Goal: Book appointment/travel/reservation

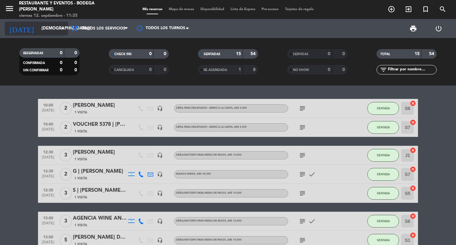
click at [38, 33] on input "[DEMOGRAPHIC_DATA][DATE]" at bounding box center [66, 28] width 56 height 11
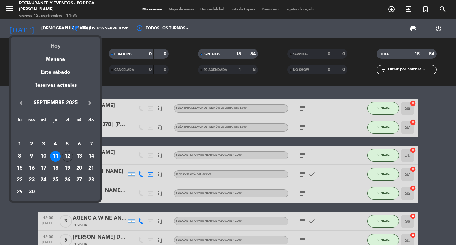
click at [46, 47] on div "Hoy" at bounding box center [55, 43] width 89 height 13
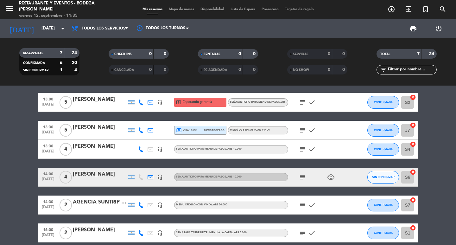
scroll to position [63, 0]
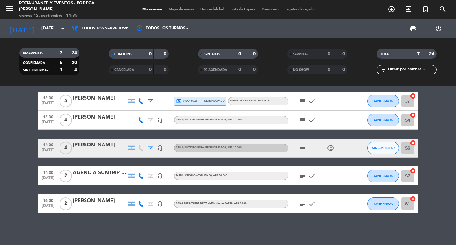
click at [304, 201] on icon "subject" at bounding box center [303, 204] width 8 height 8
click at [302, 178] on icon "subject" at bounding box center [303, 176] width 8 height 8
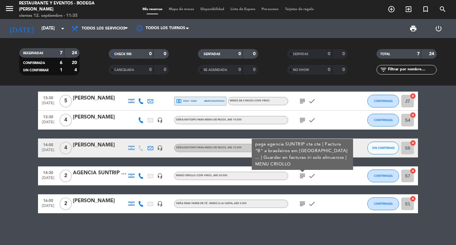
click at [302, 179] on icon "subject" at bounding box center [303, 176] width 8 height 8
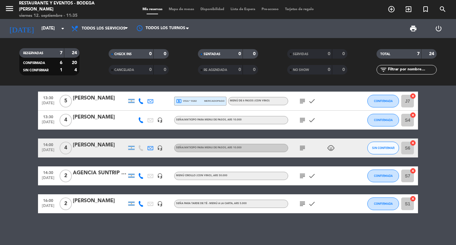
click at [301, 147] on icon "subject" at bounding box center [303, 148] width 8 height 8
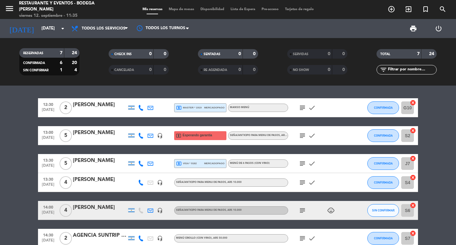
scroll to position [0, 0]
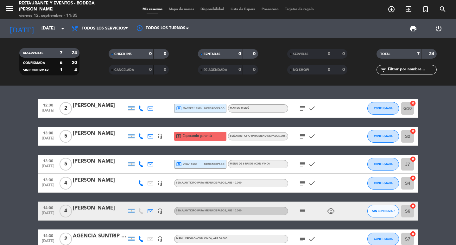
click at [303, 181] on icon "subject" at bounding box center [303, 183] width 8 height 8
click at [303, 162] on icon "subject" at bounding box center [303, 164] width 8 height 8
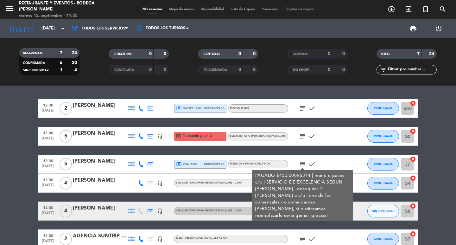
click at [306, 135] on icon "subject" at bounding box center [303, 137] width 8 height 8
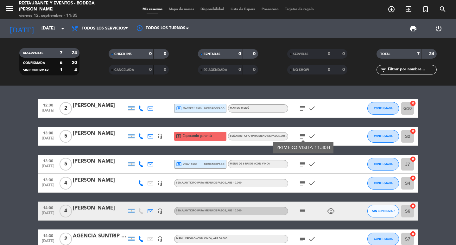
click at [301, 108] on icon "subject" at bounding box center [303, 109] width 8 height 8
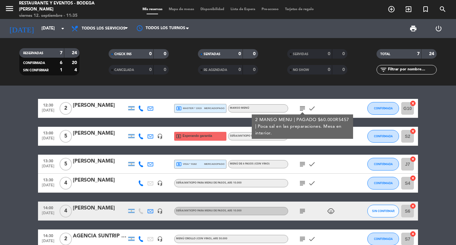
click at [345, 94] on div "12:30 [DATE] 2 [PERSON_NAME] local_atm master * 1919 mercadopago MANSO MENÚ sub…" at bounding box center [228, 165] width 456 height 159
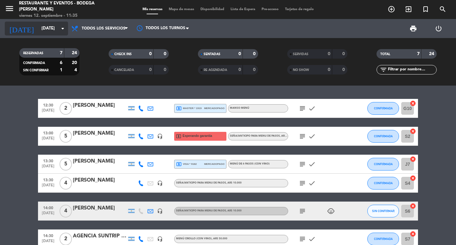
click at [39, 27] on input "[DATE]" at bounding box center [66, 28] width 56 height 11
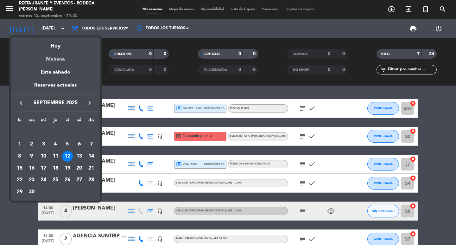
click at [58, 60] on div "Mañana" at bounding box center [55, 56] width 89 height 13
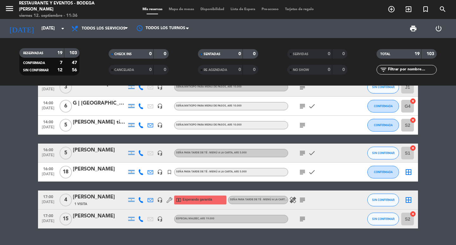
scroll to position [285, 0]
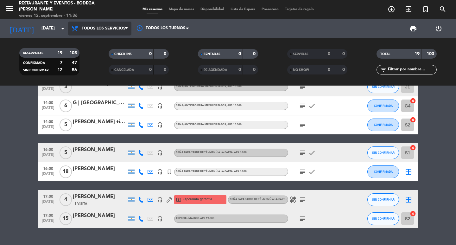
click at [98, 28] on span "Todos los servicios" at bounding box center [104, 28] width 44 height 4
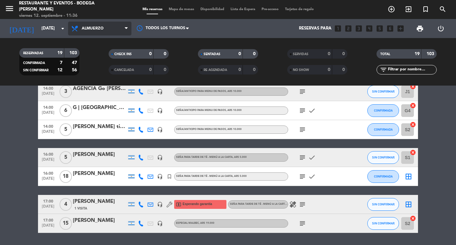
click at [101, 85] on div "menu Restaurante y Eventos - Bodega [PERSON_NAME][DATE] 12. septiembre - 11:36 …" at bounding box center [228, 43] width 456 height 86
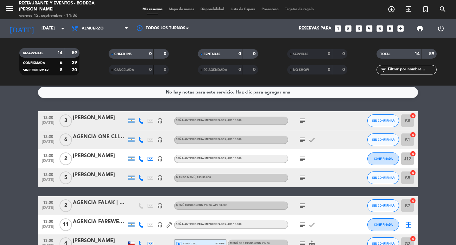
scroll to position [0, 0]
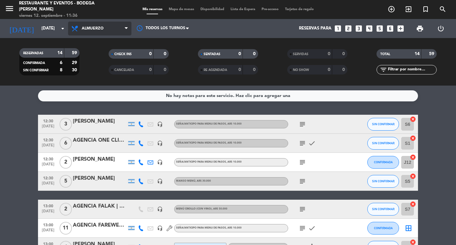
click at [96, 23] on span "Almuerzo" at bounding box center [99, 29] width 63 height 14
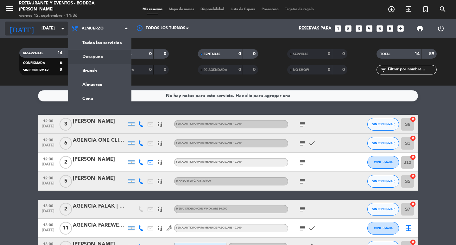
click at [44, 31] on input "[DATE]" at bounding box center [66, 28] width 56 height 11
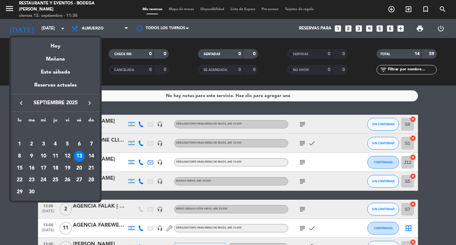
click at [94, 155] on div "14" at bounding box center [91, 156] width 11 height 11
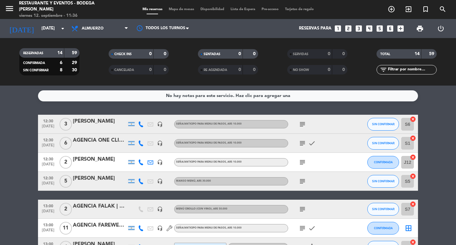
type input "[DATE]"
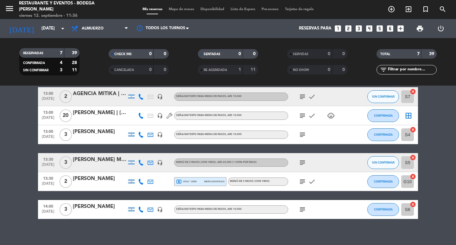
scroll to position [61, 0]
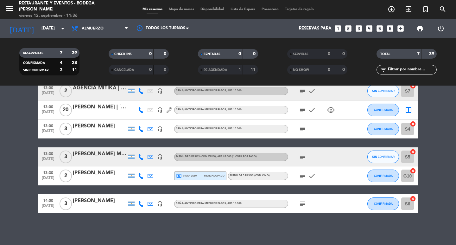
click at [303, 114] on div "subject check child_care" at bounding box center [316, 109] width 57 height 19
click at [303, 111] on icon "subject" at bounding box center [303, 110] width 8 height 8
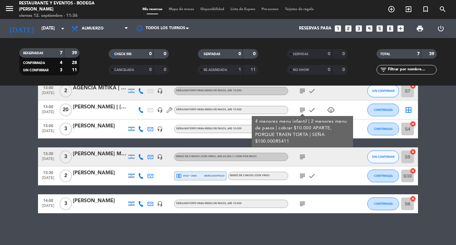
click at [303, 111] on icon "subject" at bounding box center [303, 110] width 8 height 8
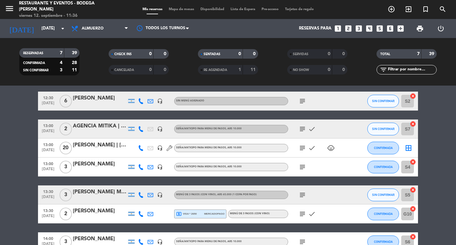
scroll to position [0, 0]
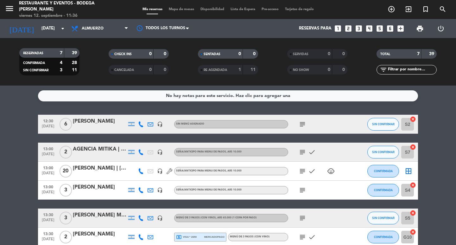
click at [93, 21] on div "Todos los servicios Desayuno Brunch Almuerzo Cena Almuerzo Todos los servicios …" at bounding box center [99, 28] width 63 height 19
click at [95, 25] on span "Almuerzo" at bounding box center [99, 29] width 63 height 14
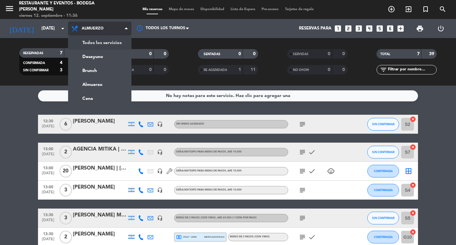
click at [98, 39] on div "menu Restaurante y Eventos - Bodega [PERSON_NAME][DATE] 12. septiembre - 11:36 …" at bounding box center [228, 43] width 456 height 86
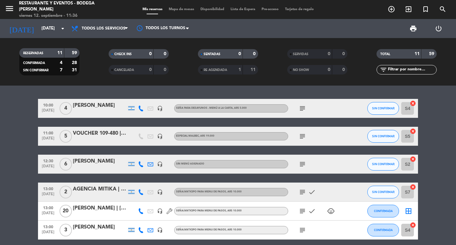
click at [301, 107] on icon "subject" at bounding box center [303, 109] width 8 height 8
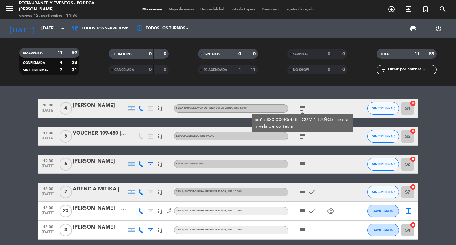
click at [301, 107] on icon "subject" at bounding box center [303, 109] width 8 height 8
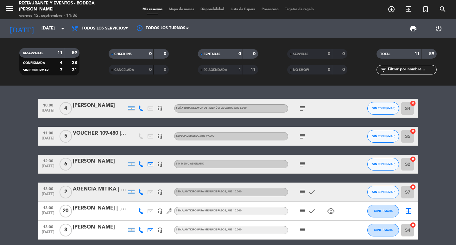
click at [299, 131] on div "subject" at bounding box center [316, 136] width 57 height 19
click at [301, 133] on icon "subject" at bounding box center [303, 137] width 8 height 8
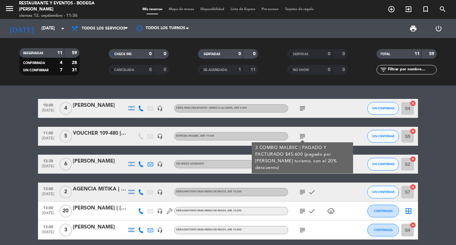
click at [303, 133] on icon "subject" at bounding box center [303, 137] width 8 height 8
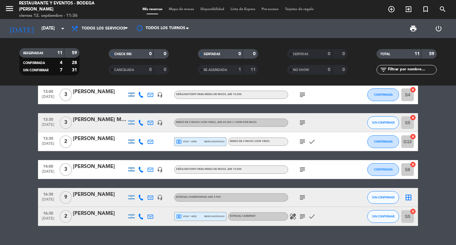
scroll to position [148, 0]
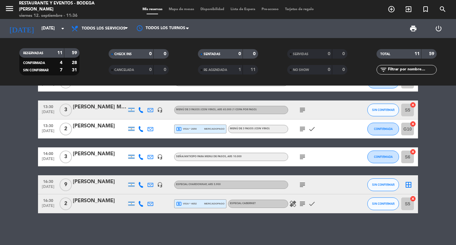
click at [302, 186] on icon "subject" at bounding box center [303, 185] width 8 height 8
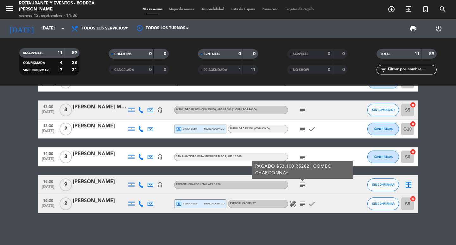
click at [300, 204] on icon "subject" at bounding box center [303, 204] width 8 height 8
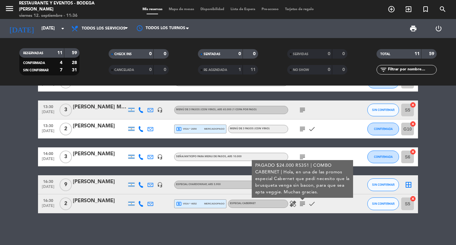
click at [295, 204] on icon "healing" at bounding box center [293, 204] width 8 height 8
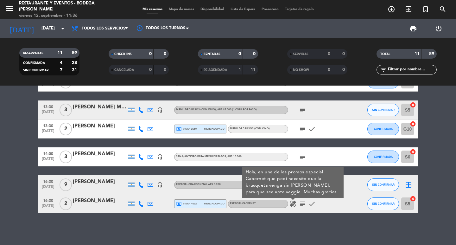
click at [303, 204] on icon "subject" at bounding box center [303, 204] width 8 height 8
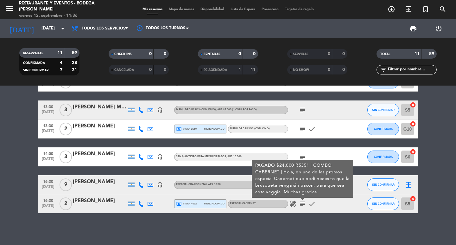
click at [303, 218] on div "10:00 [DATE] 4 [PERSON_NAME] headset_mic Seña para DESAYUNOS - MENÚ A LA CARTA …" at bounding box center [228, 165] width 456 height 159
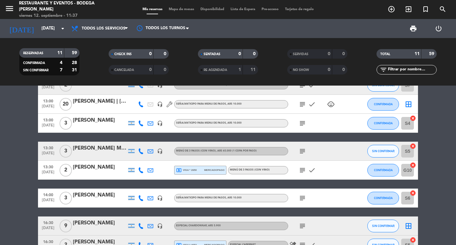
scroll to position [0, 0]
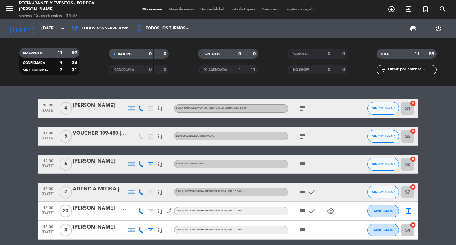
click at [31, 164] on bookings-row "10:00 [DATE] 4 [PERSON_NAME] headset_mic Seña para DESAYUNOS - MENÚ A LA CARTA …" at bounding box center [228, 230] width 456 height 262
